Goal: Task Accomplishment & Management: Manage account settings

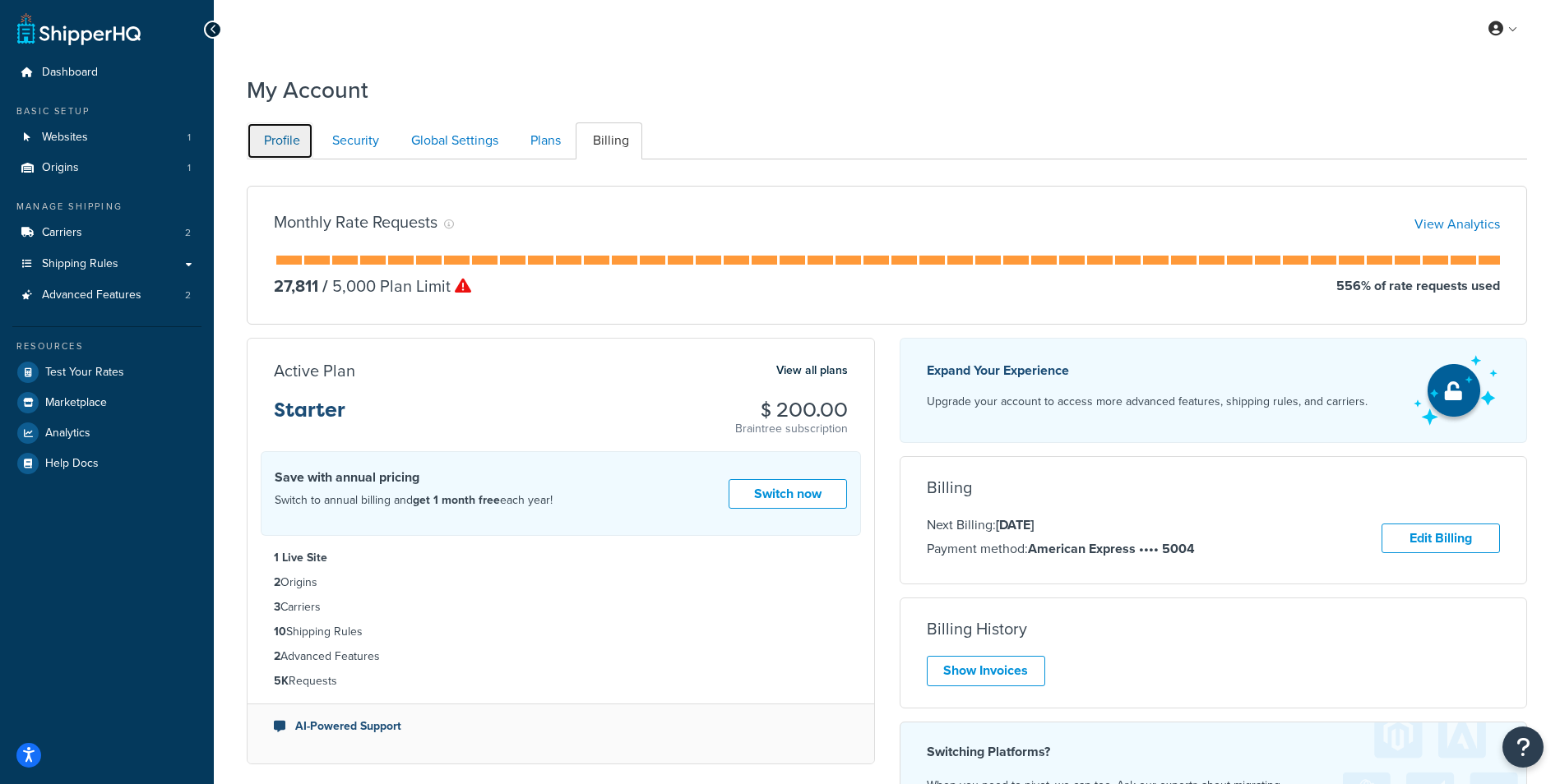
click at [280, 138] on link "Profile" at bounding box center [279, 141] width 67 height 37
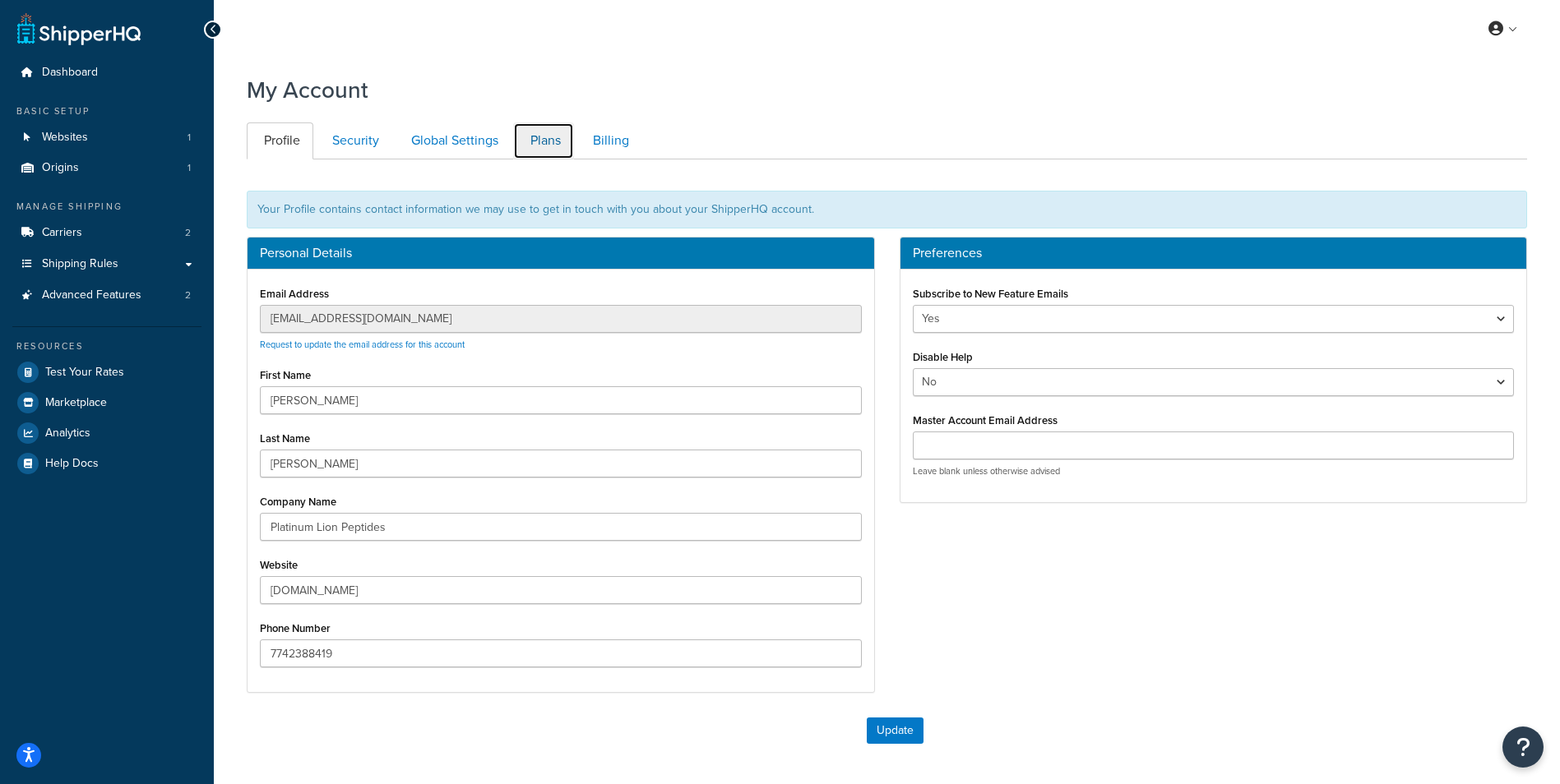
click at [557, 148] on link "Plans" at bounding box center [543, 141] width 60 height 37
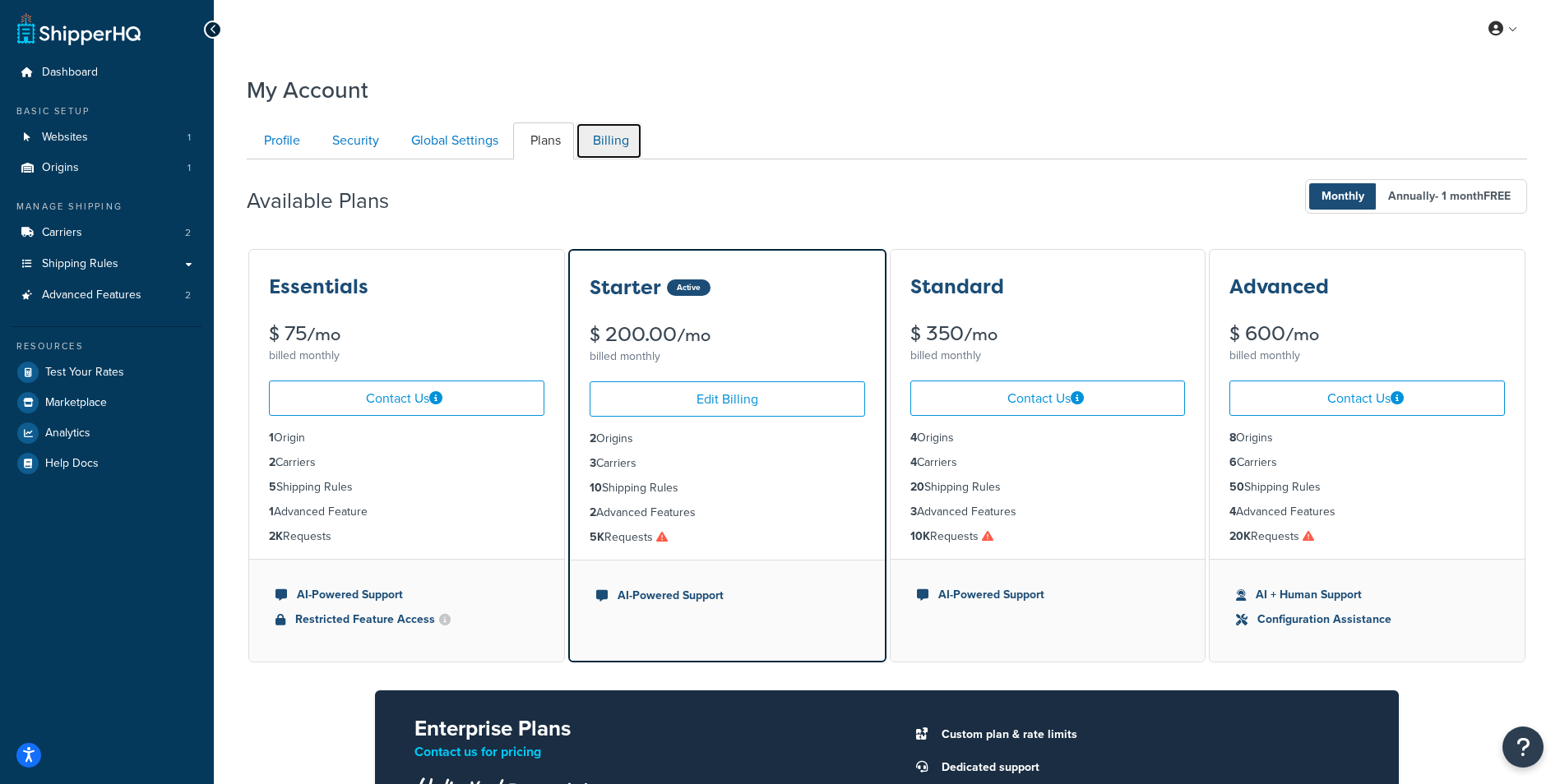
click at [599, 137] on link "Billing" at bounding box center [608, 141] width 67 height 37
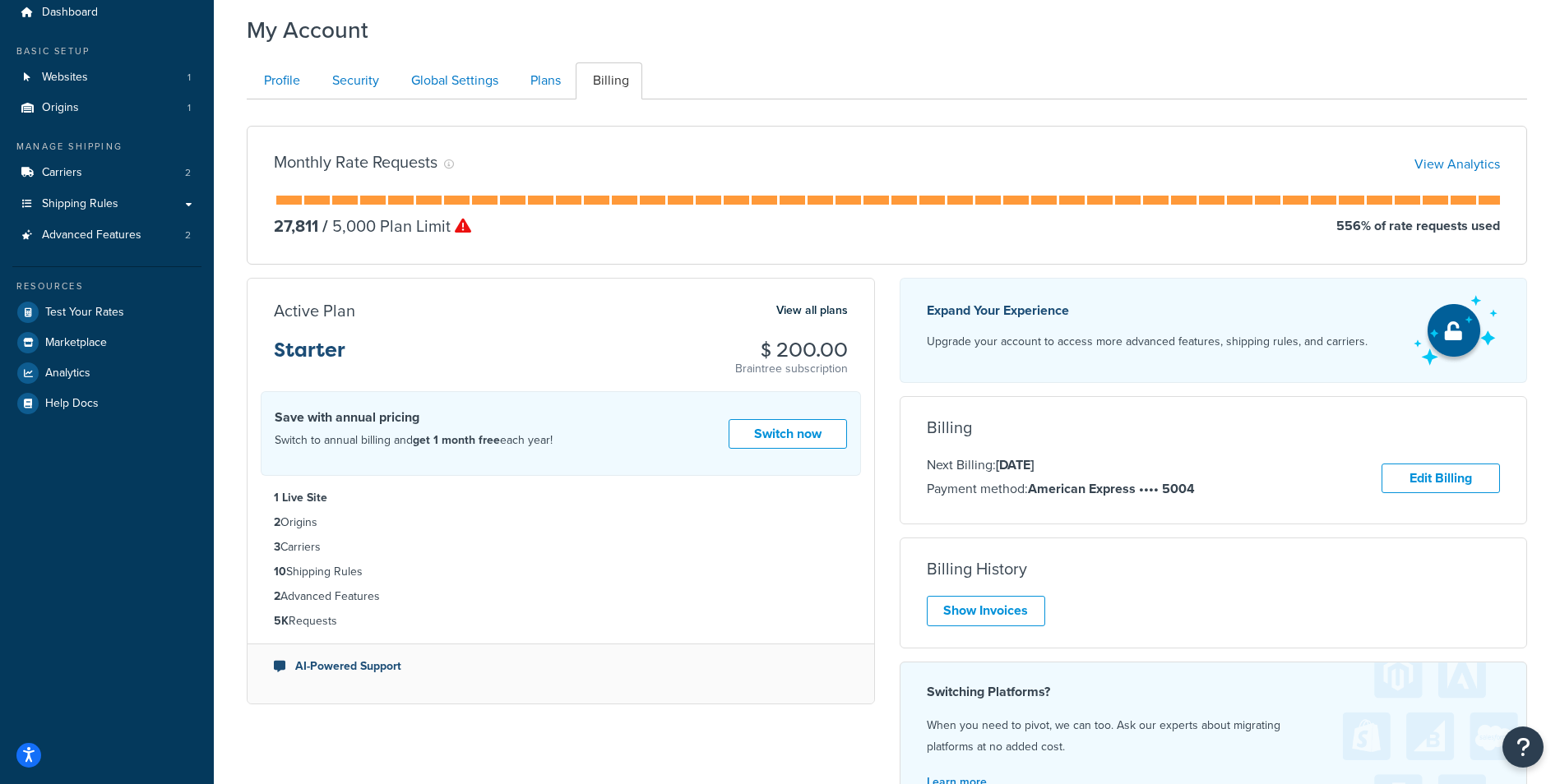
scroll to position [28, 0]
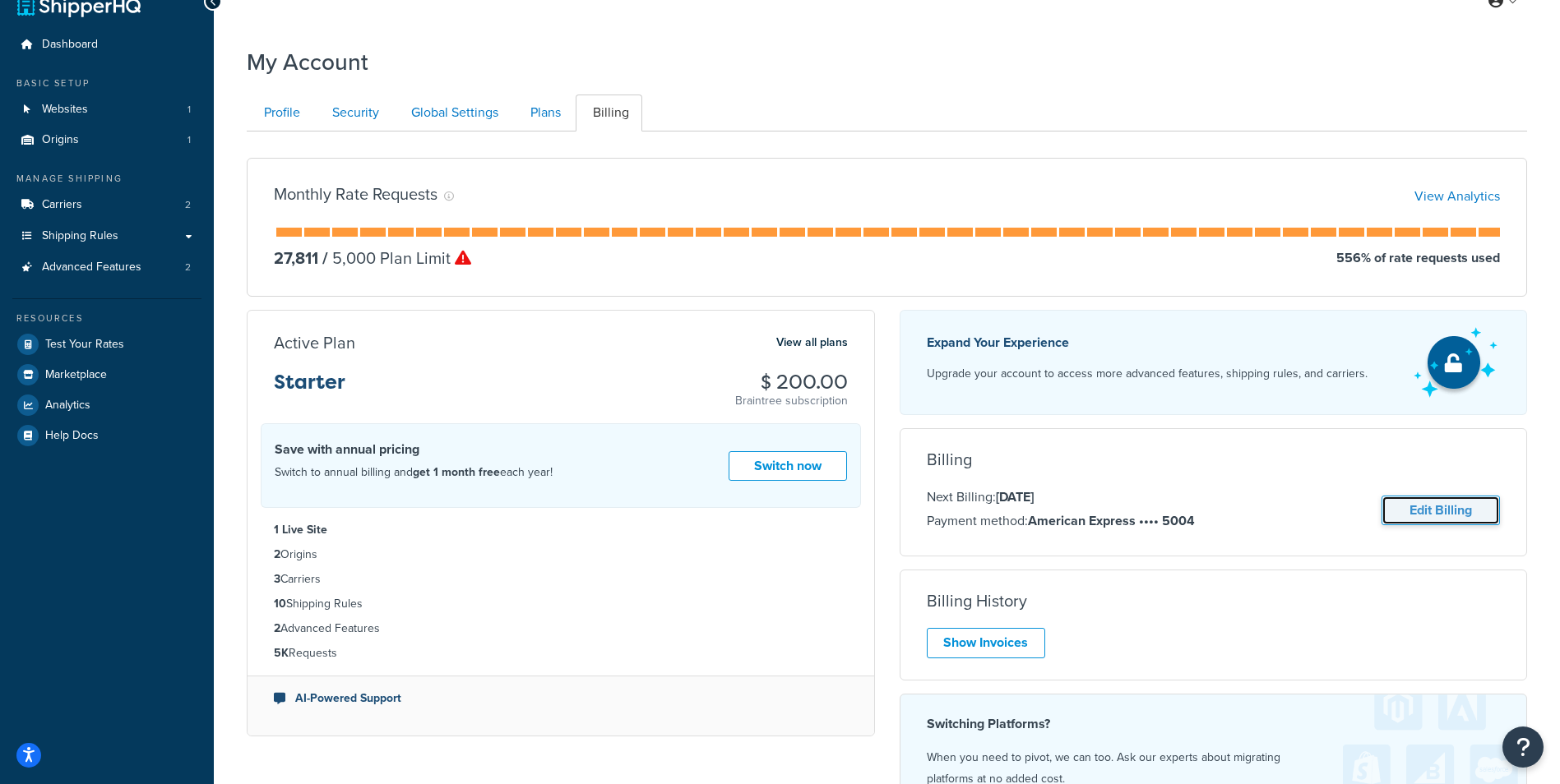
click at [1439, 504] on link "Edit Billing" at bounding box center [1441, 511] width 118 height 30
click at [1443, 508] on link "Edit Billing" at bounding box center [1441, 511] width 118 height 30
click at [1449, 504] on link "Edit Billing" at bounding box center [1441, 511] width 118 height 30
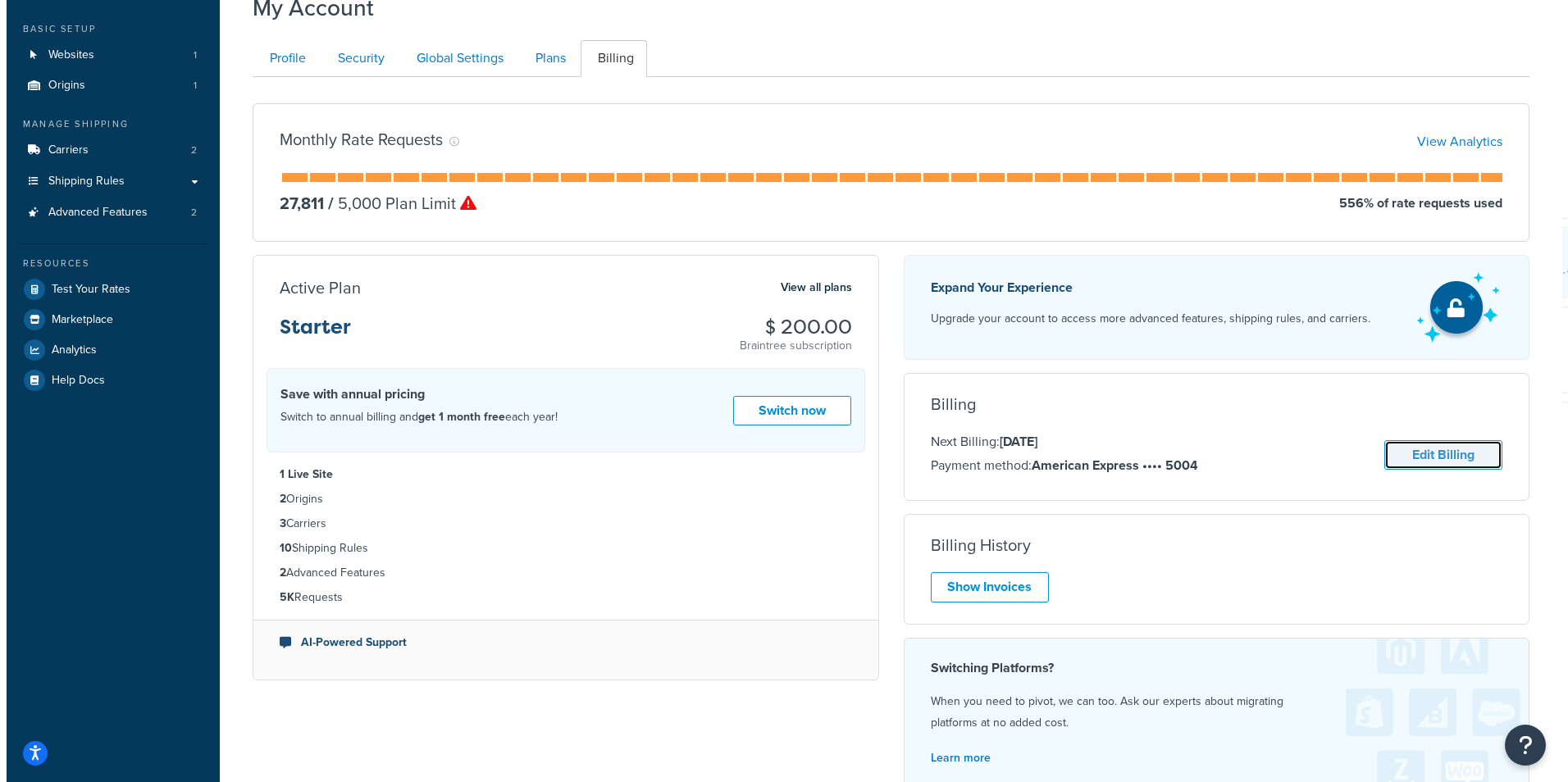
scroll to position [0, 0]
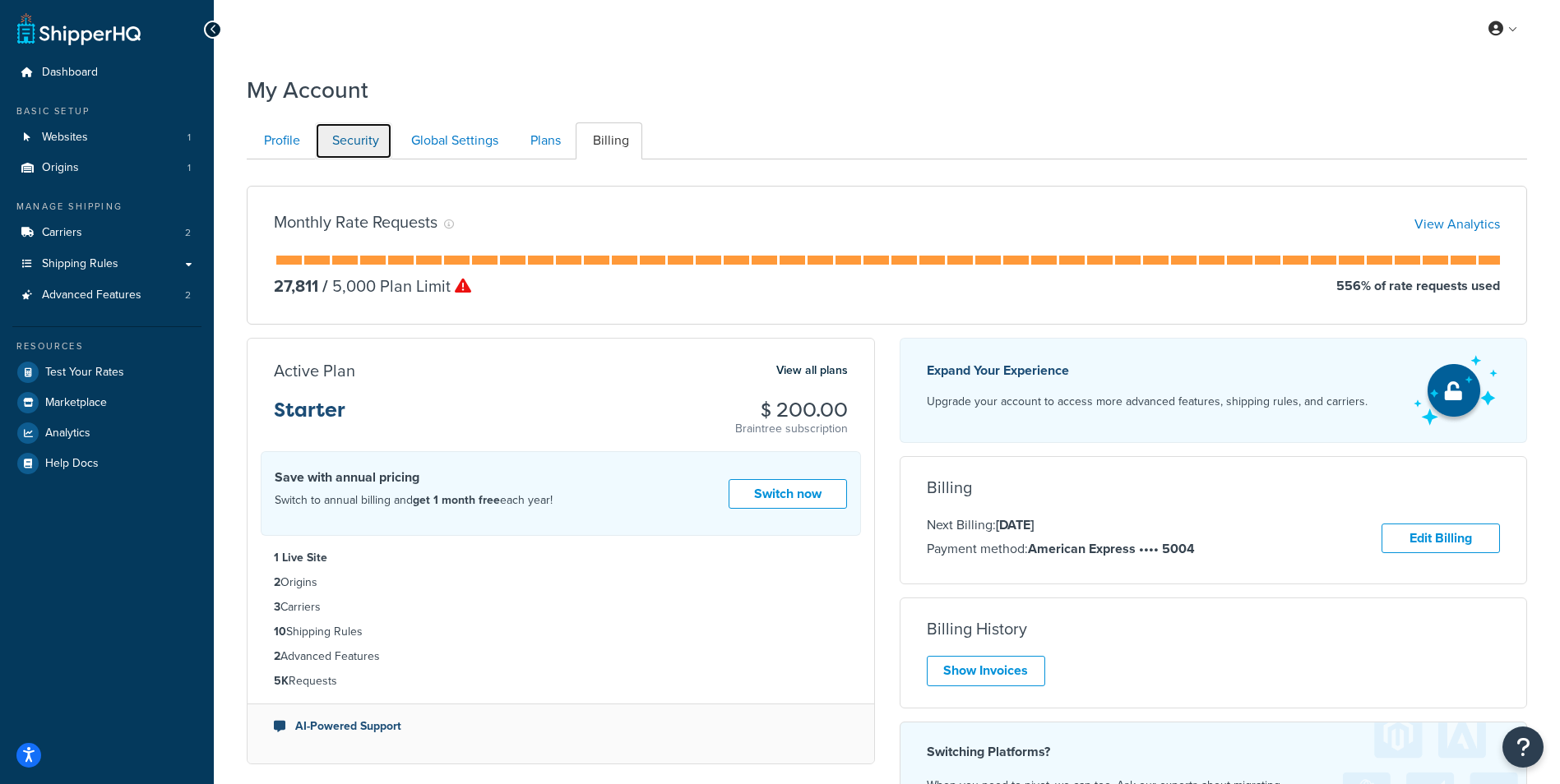
click at [350, 132] on link "Security" at bounding box center [353, 141] width 77 height 37
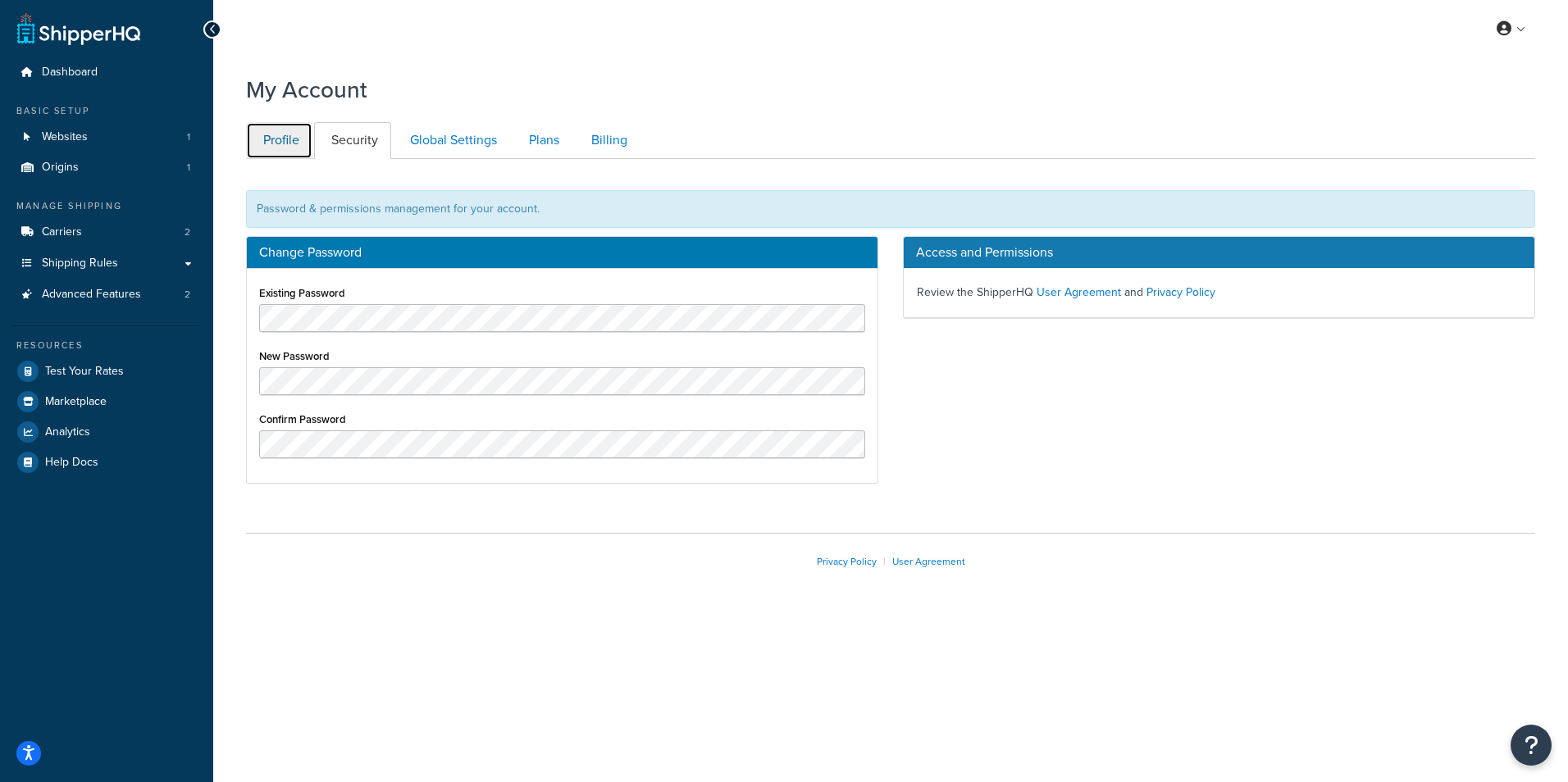
click at [292, 144] on link "Profile" at bounding box center [278, 141] width 67 height 37
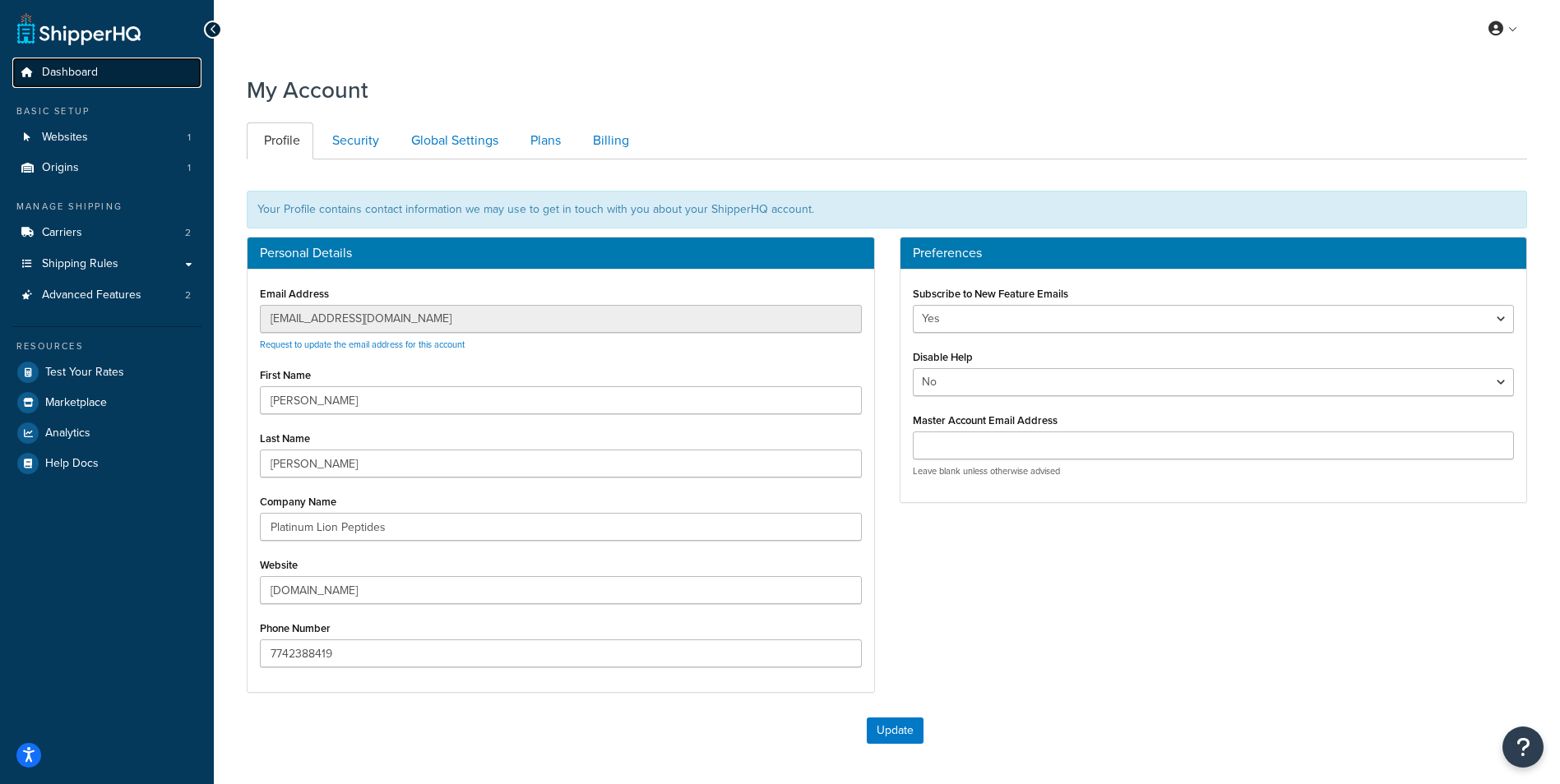
click at [128, 69] on link "Dashboard" at bounding box center [107, 73] width 189 height 30
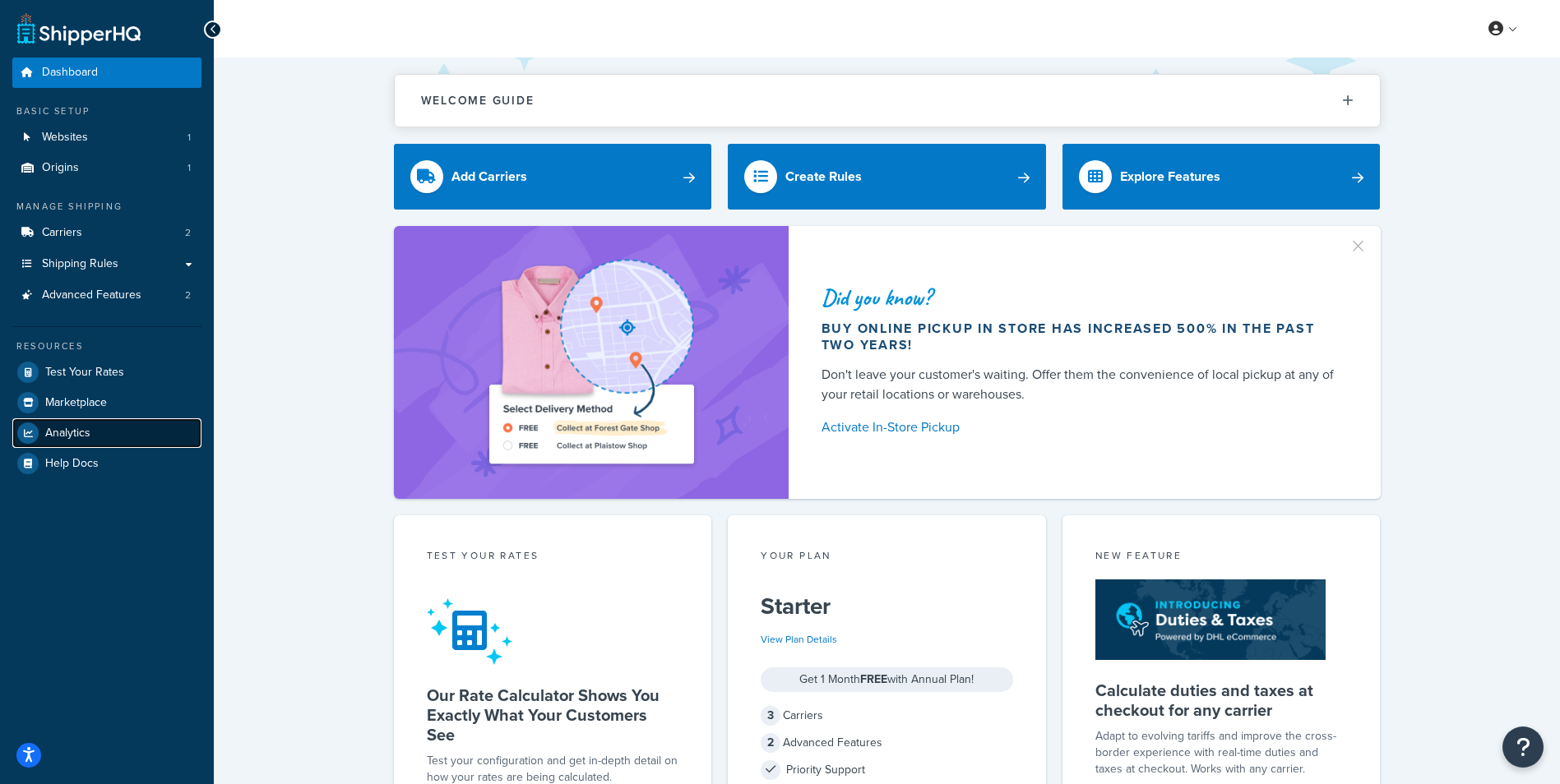
click at [133, 428] on link "Analytics" at bounding box center [107, 433] width 189 height 29
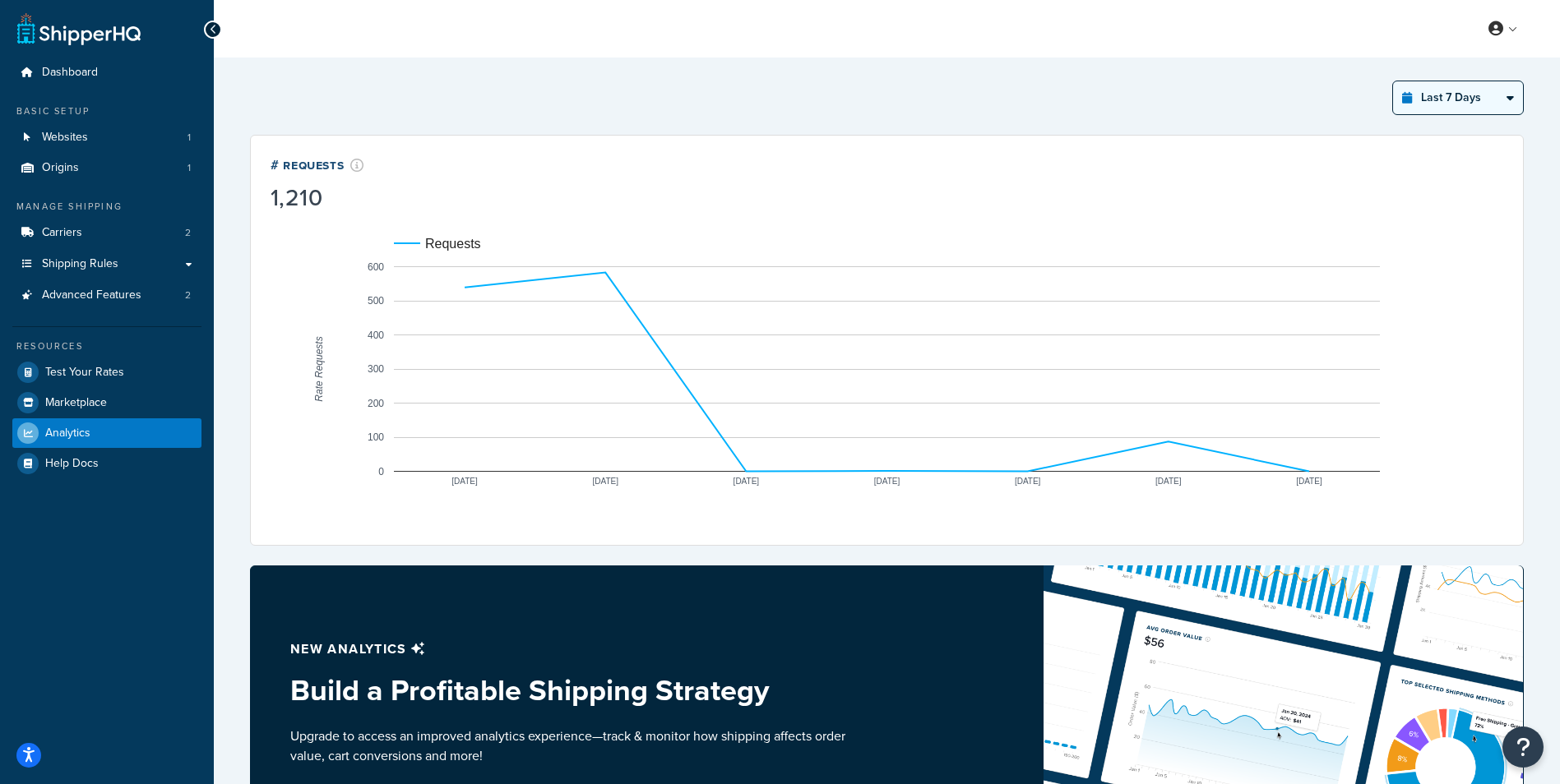
click at [1482, 96] on select "Last 24 Hours Last 7 Days Last 30 Days Last 3 Months Last 6 Months Last 12 Mont…" at bounding box center [1459, 98] width 130 height 33
select select "last_30_days"
click at [1394, 82] on select "Last 24 Hours Last 7 Days Last 30 Days Last 3 Months Last 6 Months Last 12 Mont…" at bounding box center [1459, 98] width 130 height 33
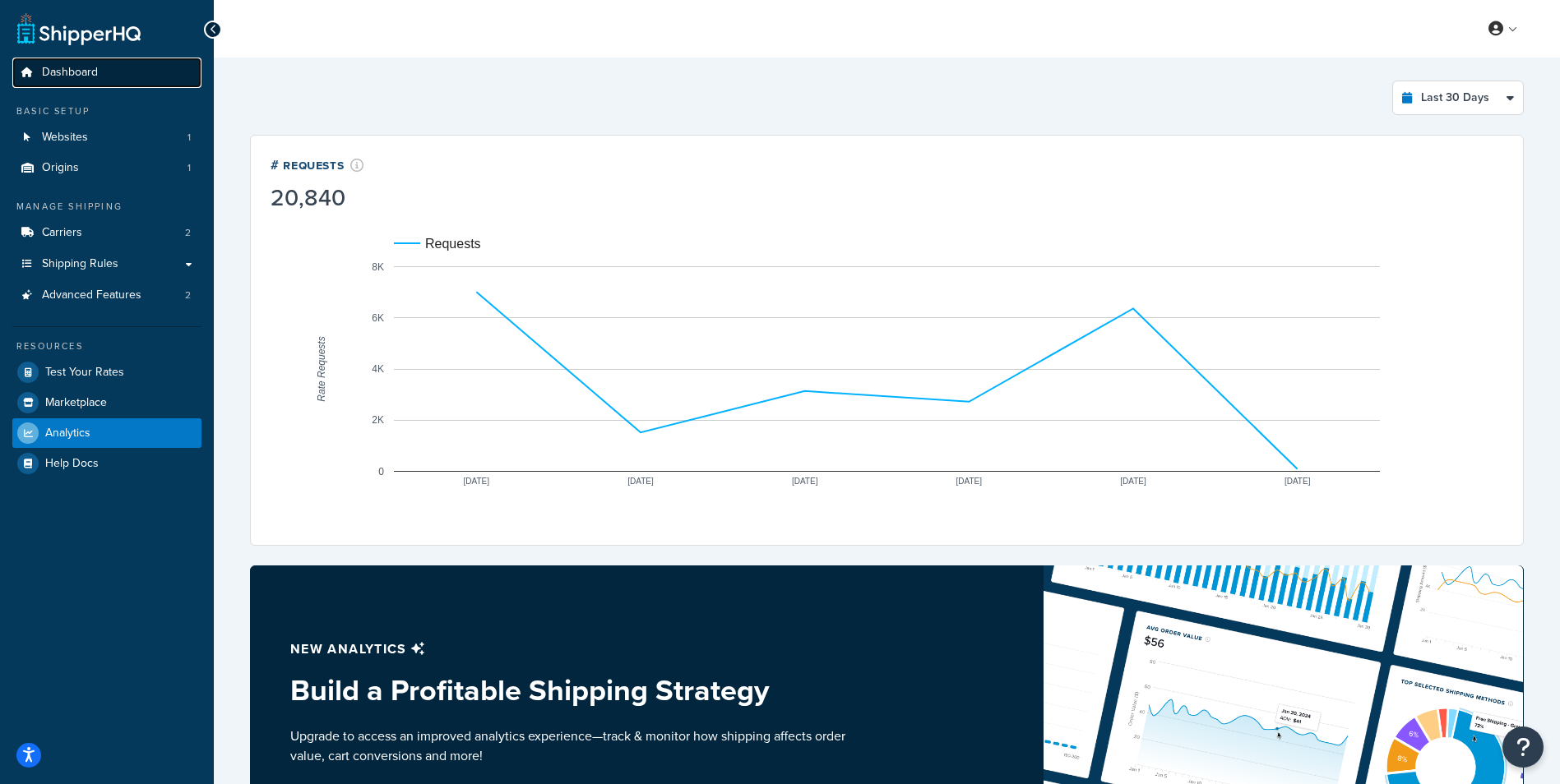
click at [39, 72] on link "Dashboard" at bounding box center [107, 73] width 189 height 30
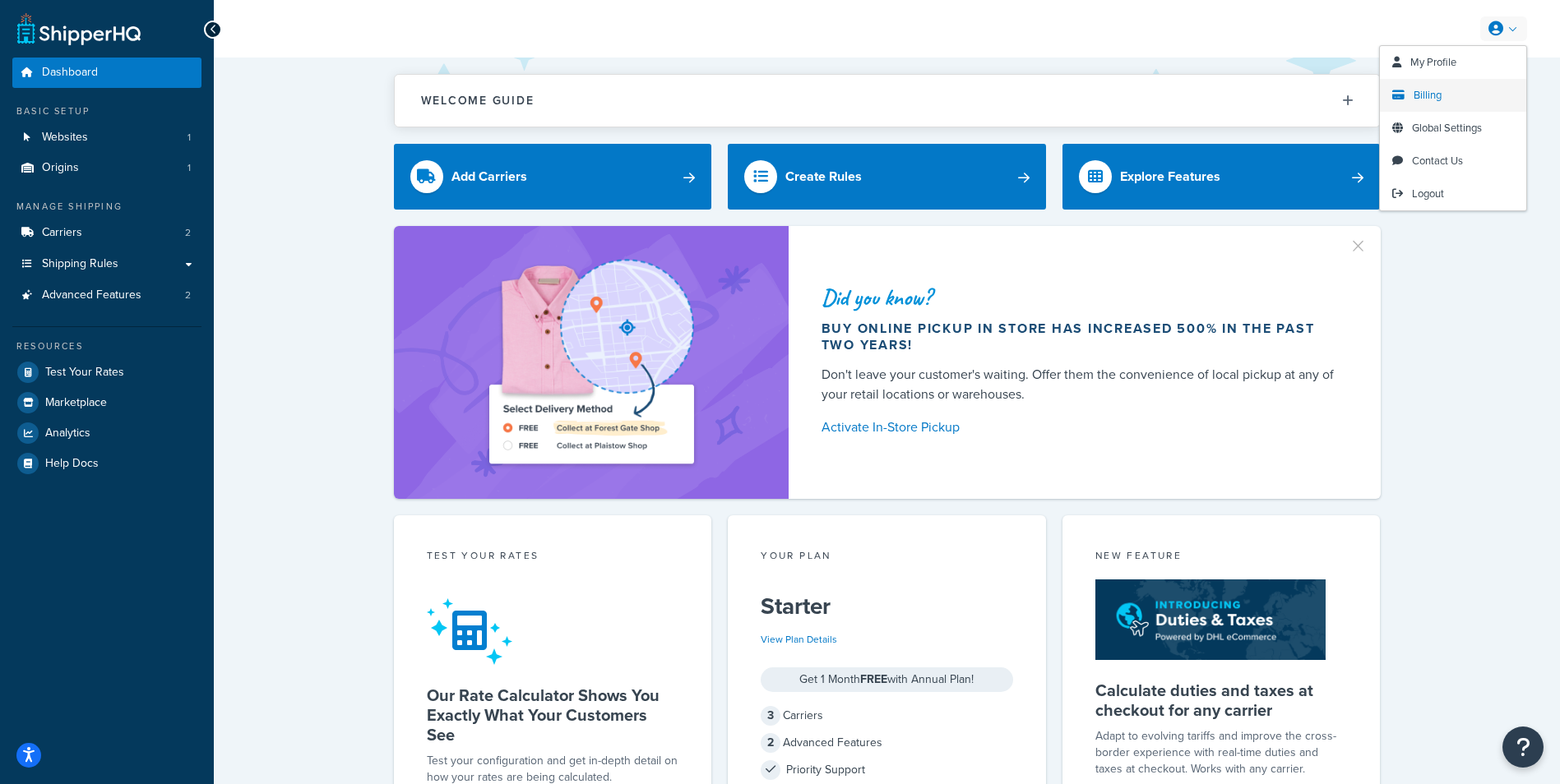
click at [1465, 98] on link "Billing" at bounding box center [1453, 95] width 147 height 33
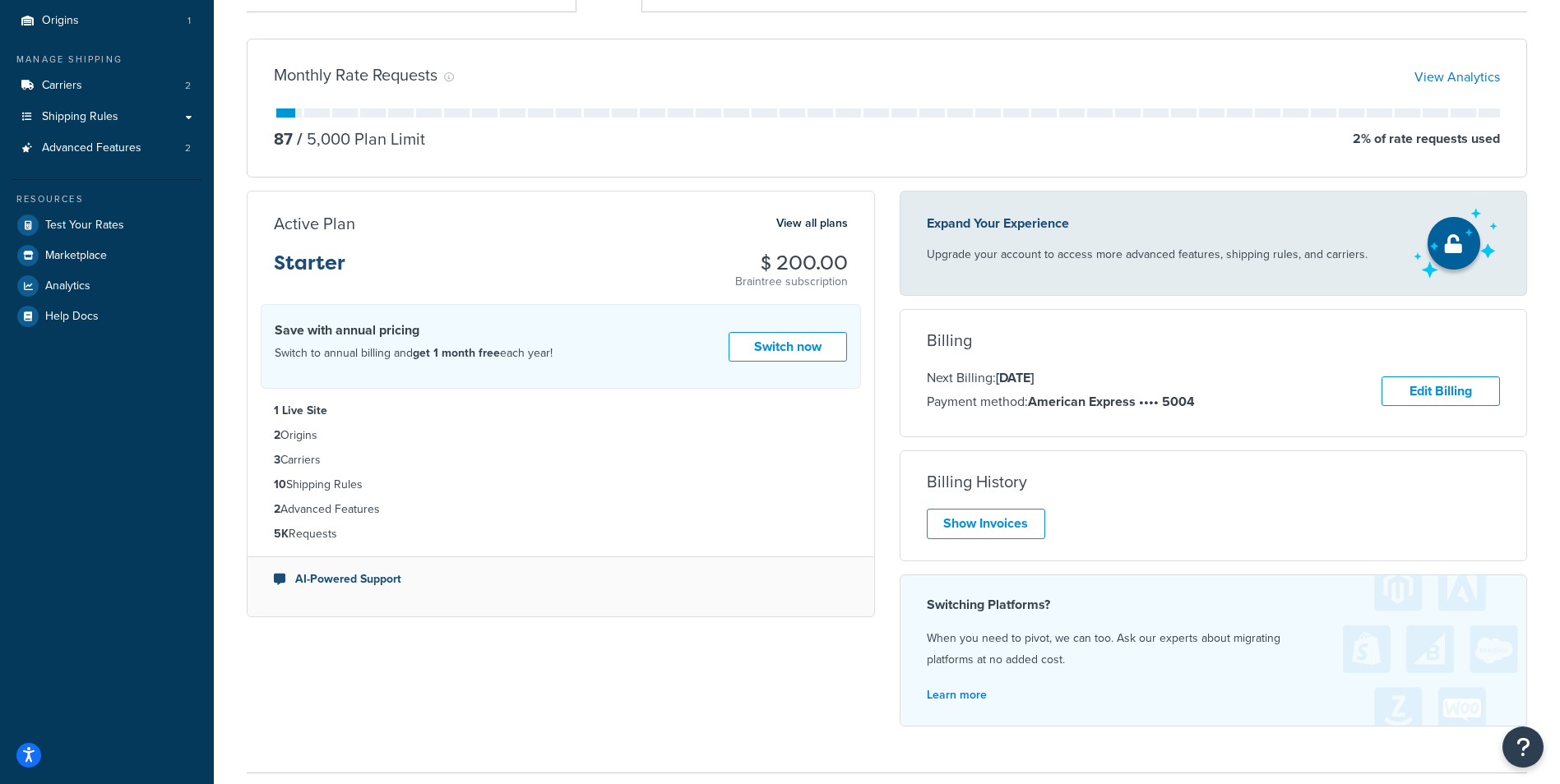
scroll to position [164, 0]
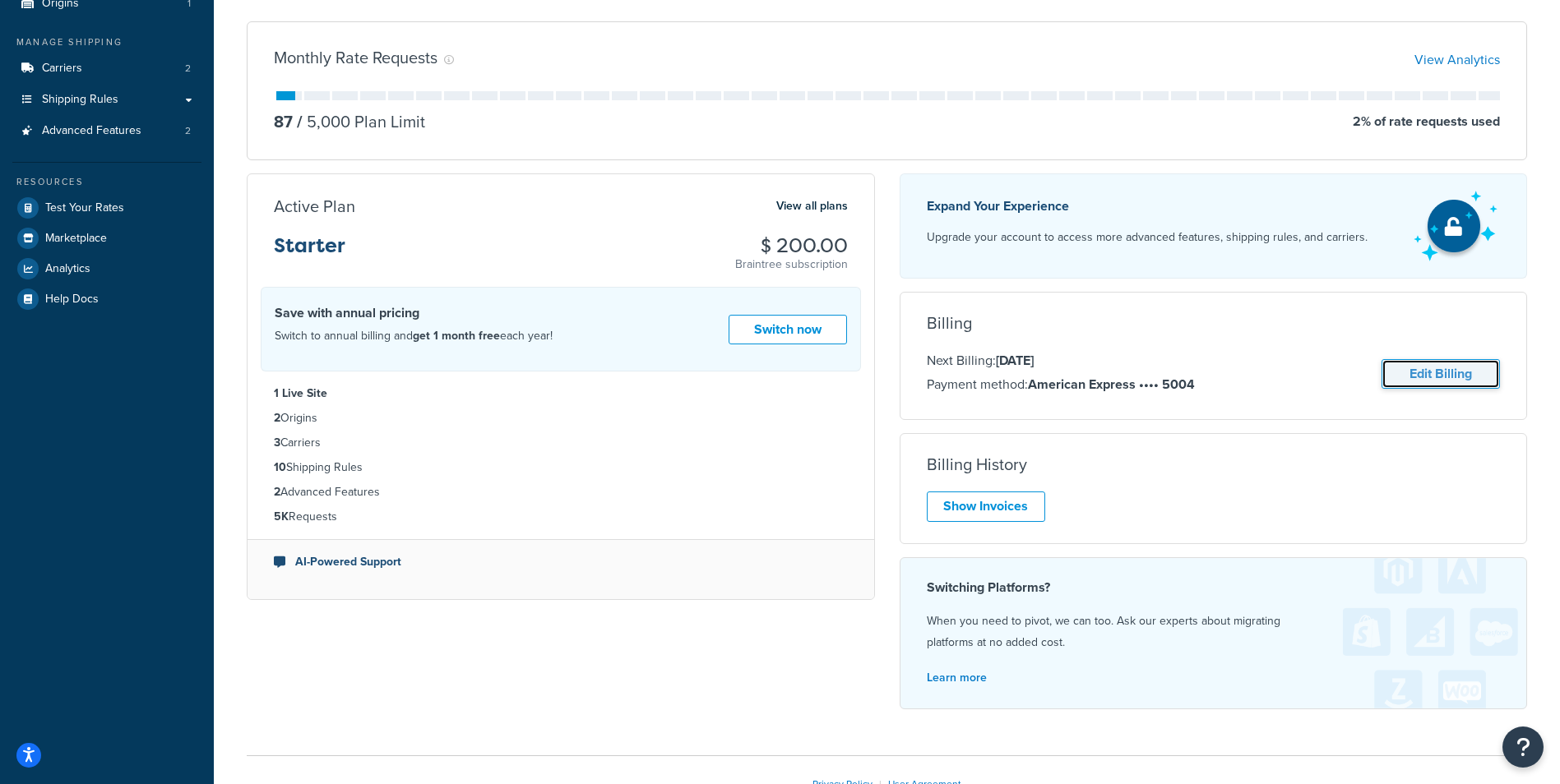
click at [1428, 374] on link "Edit Billing" at bounding box center [1441, 374] width 118 height 30
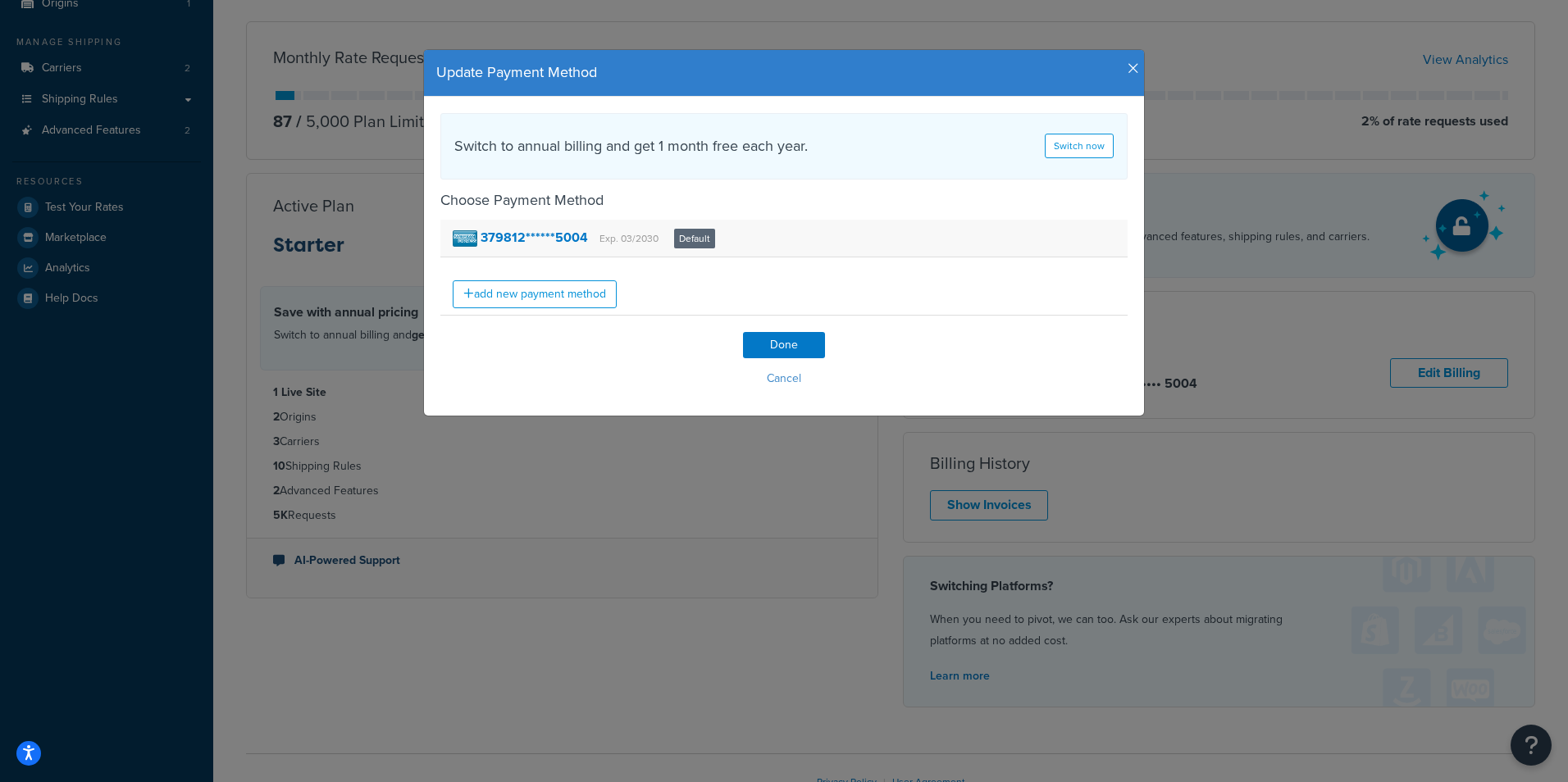
click at [628, 238] on small "Exp. 03/2030" at bounding box center [629, 239] width 59 height 15
click at [1128, 67] on icon "button" at bounding box center [1133, 68] width 12 height 15
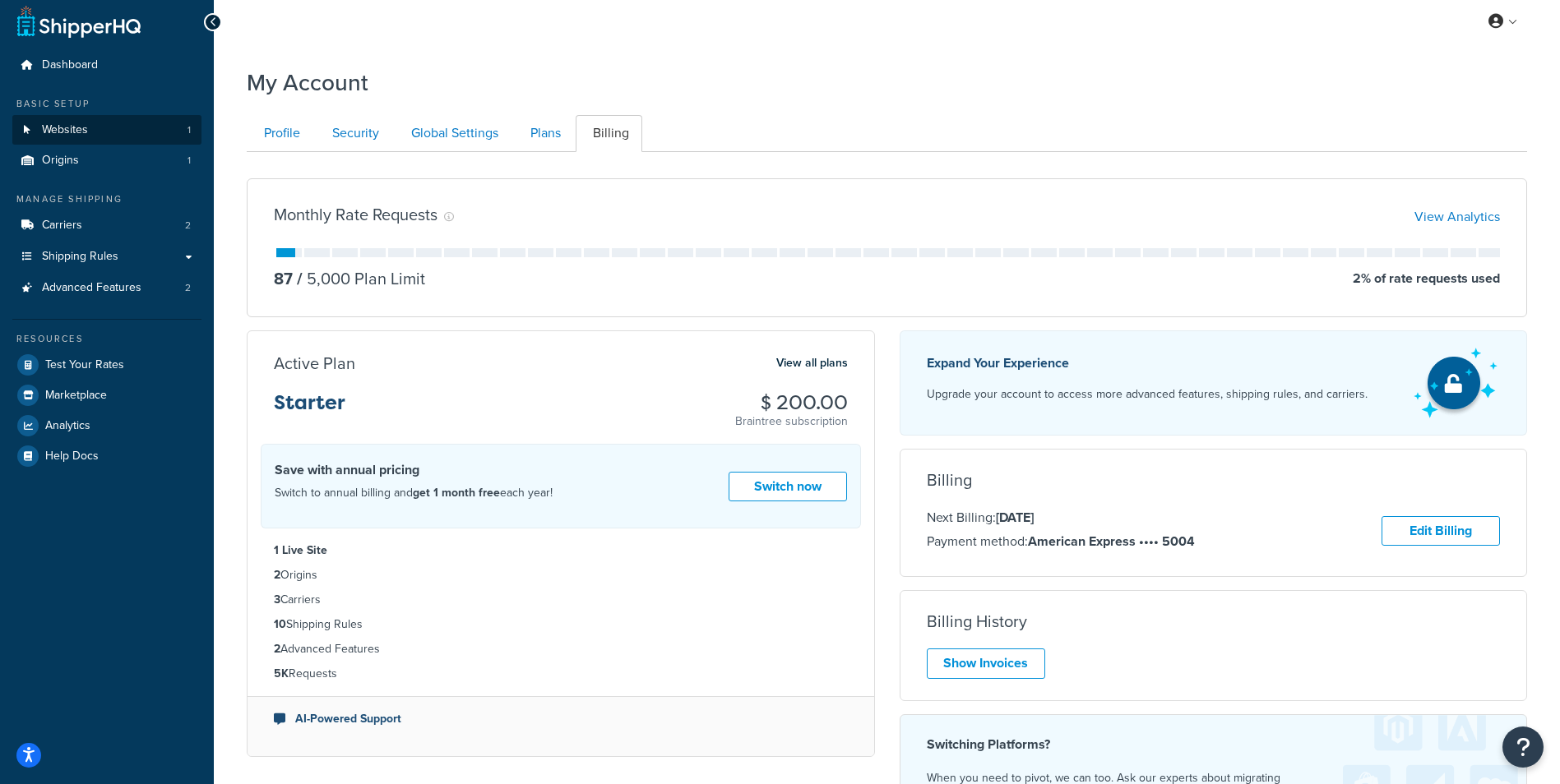
scroll to position [0, 0]
